Goal: Information Seeking & Learning: Understand process/instructions

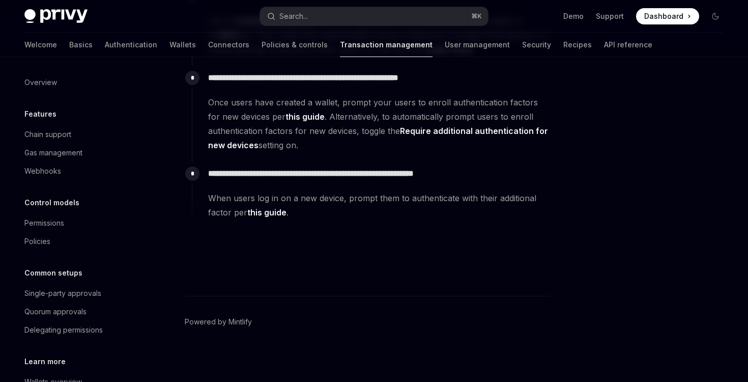
scroll to position [374, 0]
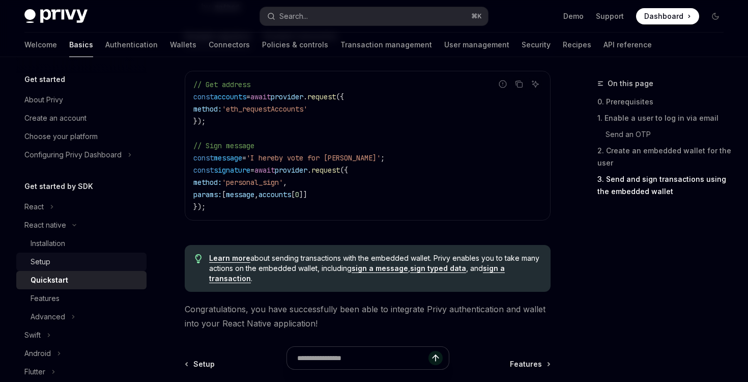
scroll to position [1512, 0]
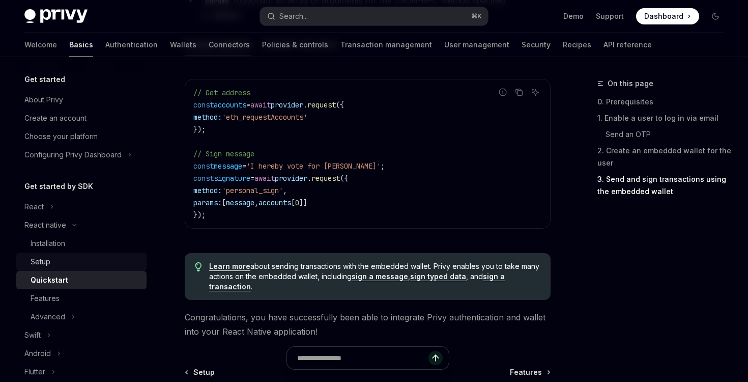
click at [104, 261] on div "Setup" at bounding box center [86, 261] width 110 height 12
type textarea "*"
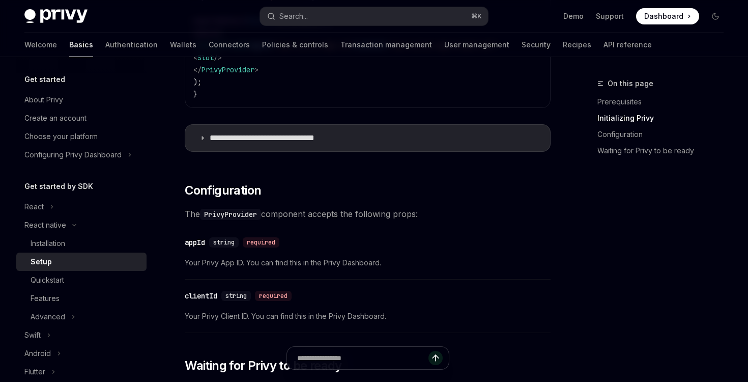
scroll to position [446, 0]
click at [429, 1] on div "Privy Docs home page Search... ⌘ K Demo Support Dashboard Dashboard Search..." at bounding box center [373, 16] width 699 height 33
